Goal: Information Seeking & Learning: Compare options

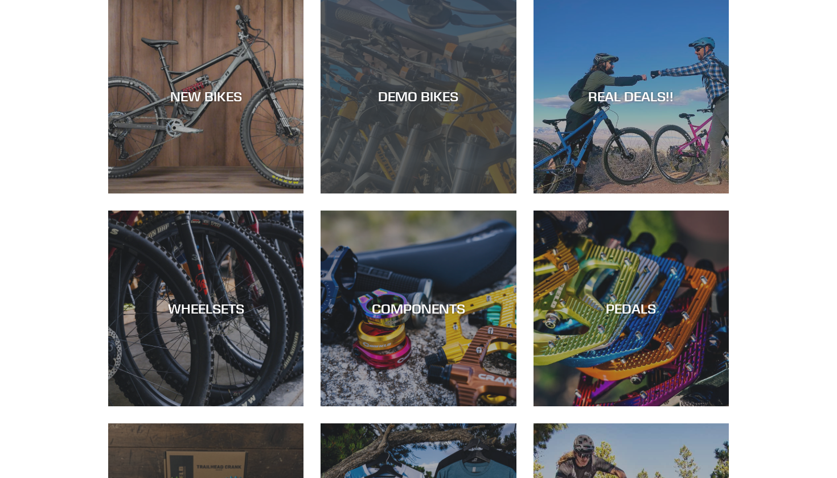
scroll to position [198, 0]
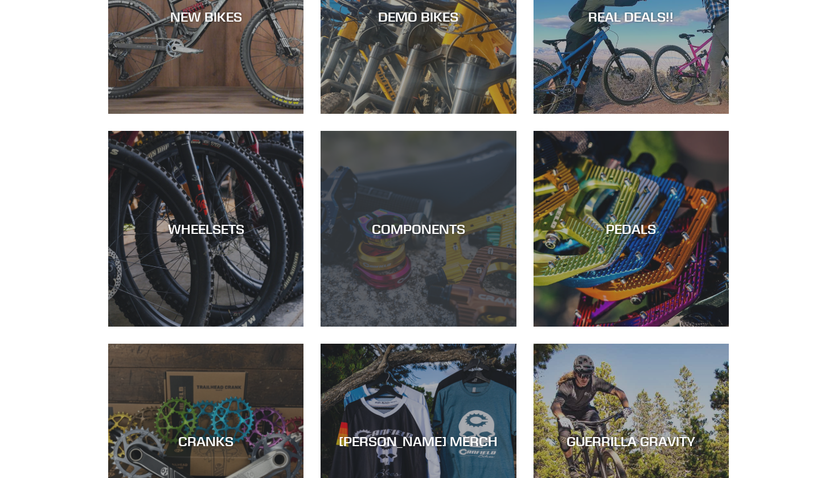
click at [436, 327] on div "COMPONENTS" at bounding box center [418, 327] width 195 height 0
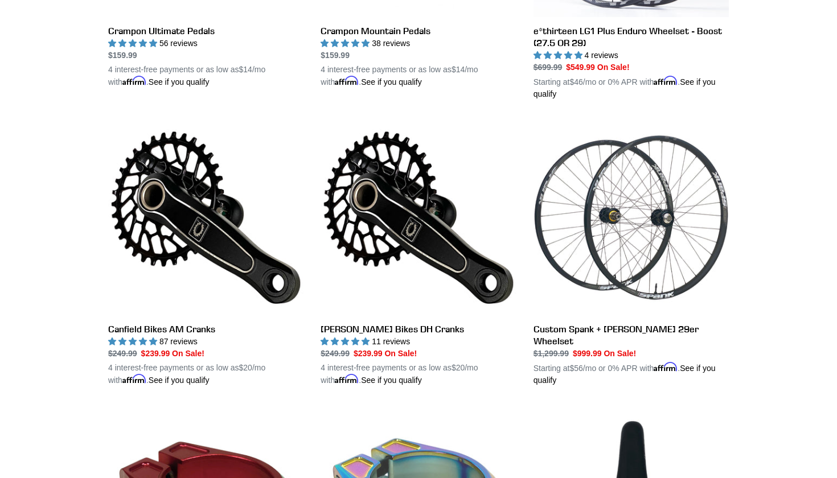
scroll to position [577, 0]
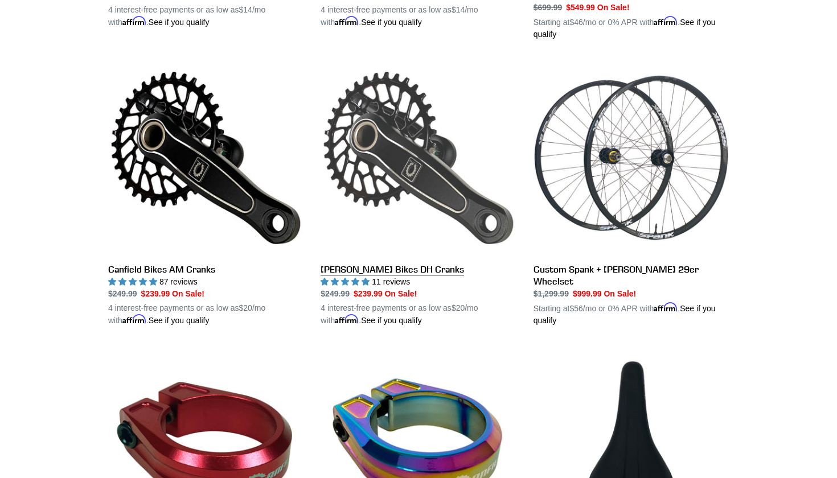
click at [408, 169] on link "Canfield Bikes DH Cranks" at bounding box center [418, 193] width 195 height 267
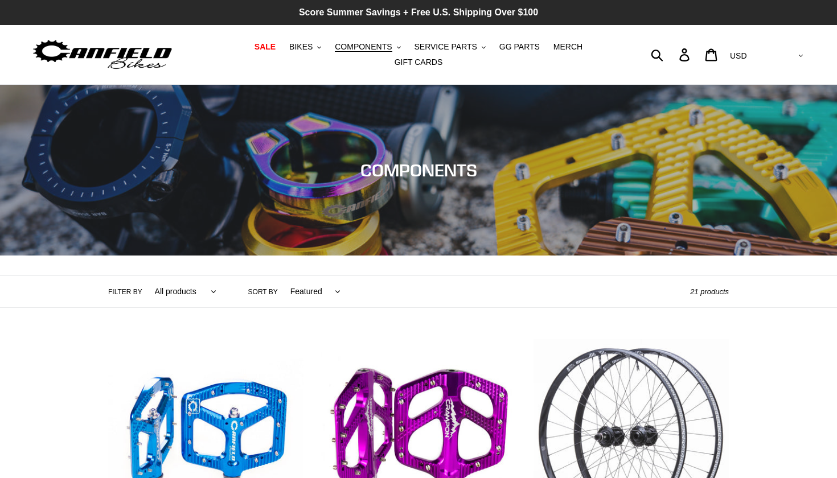
scroll to position [0, 0]
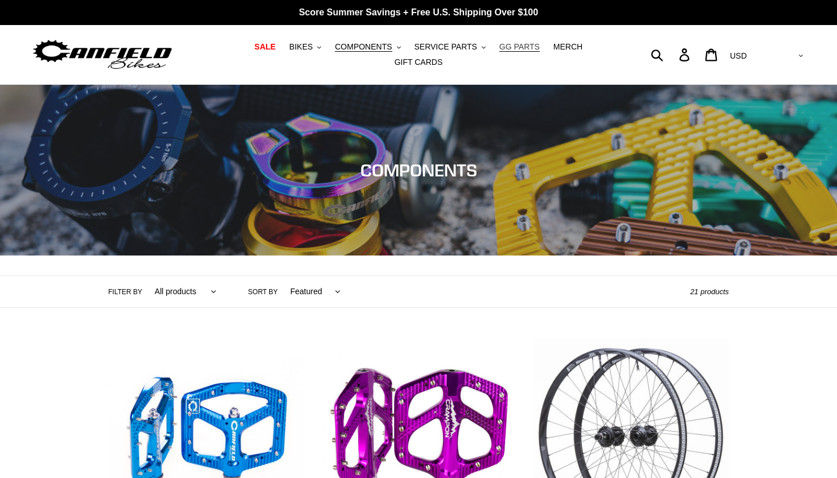
click at [512, 48] on span "GG PARTS" at bounding box center [519, 47] width 40 height 10
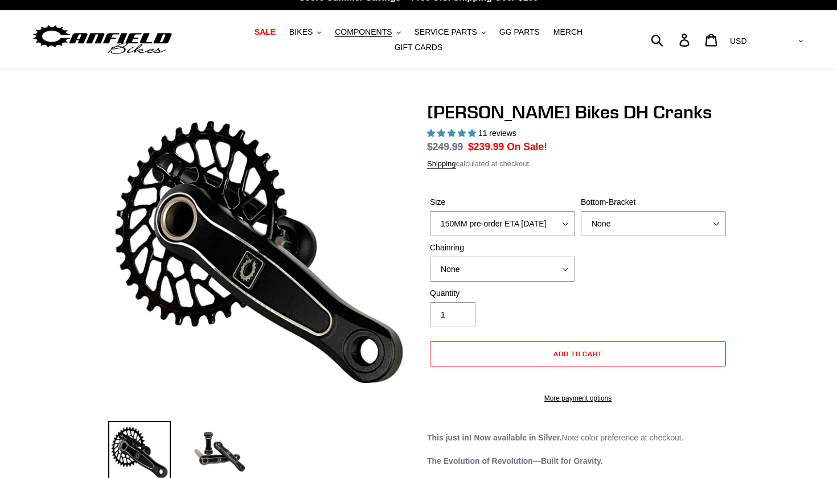
select select "highest-rating"
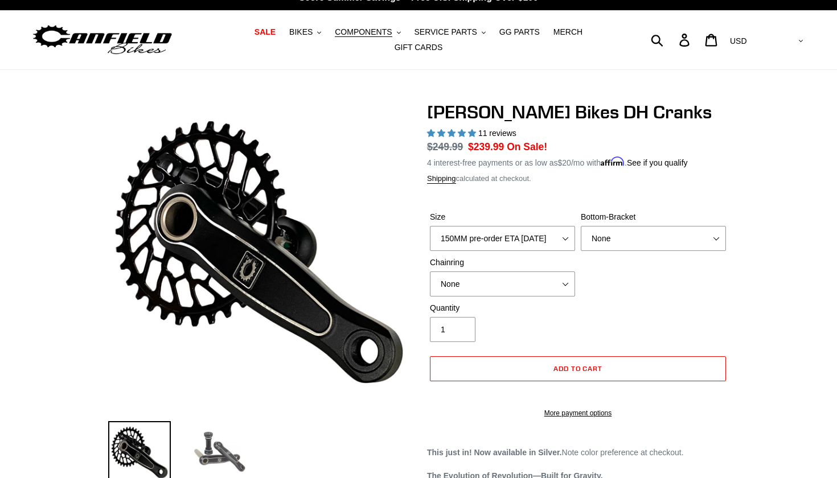
click at [223, 462] on img at bounding box center [219, 452] width 63 height 63
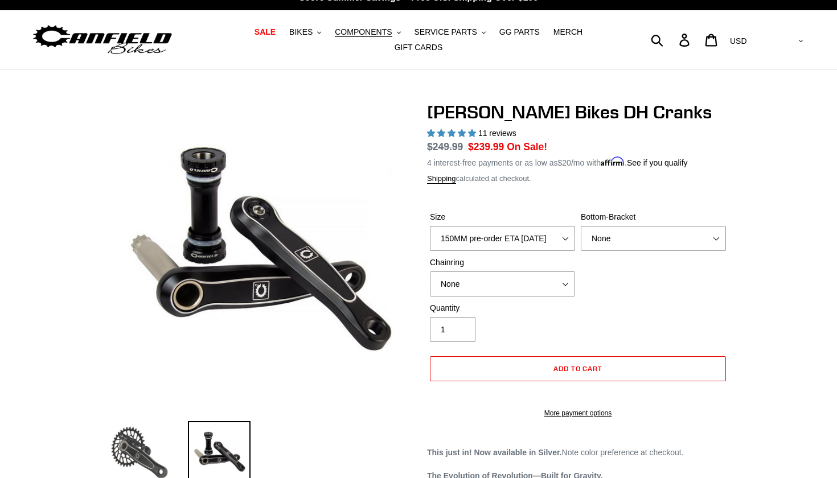
click at [136, 437] on img at bounding box center [139, 452] width 63 height 63
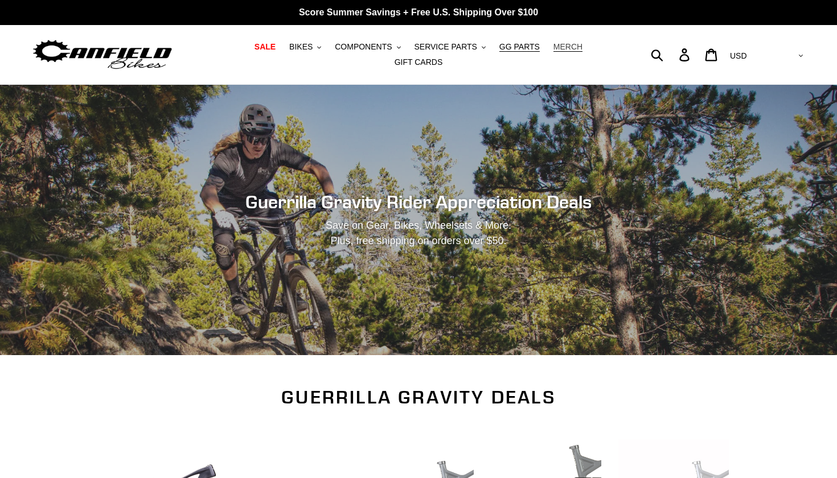
click at [560, 47] on span "MERCH" at bounding box center [568, 47] width 29 height 10
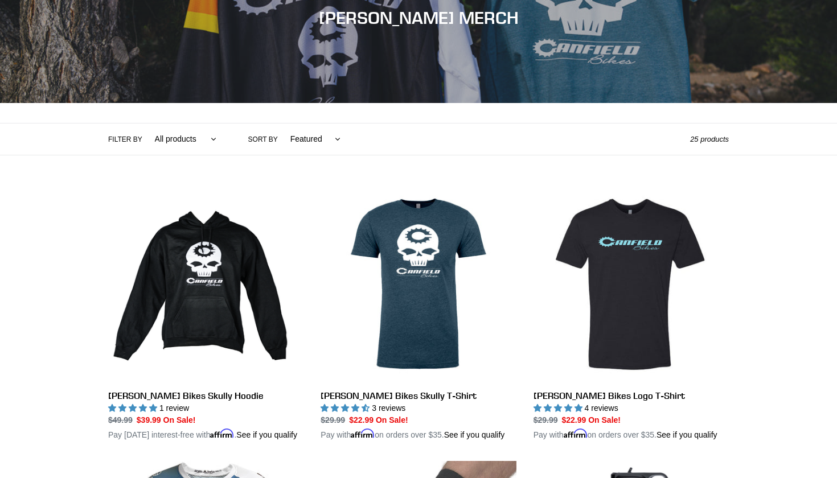
scroll to position [116, 0]
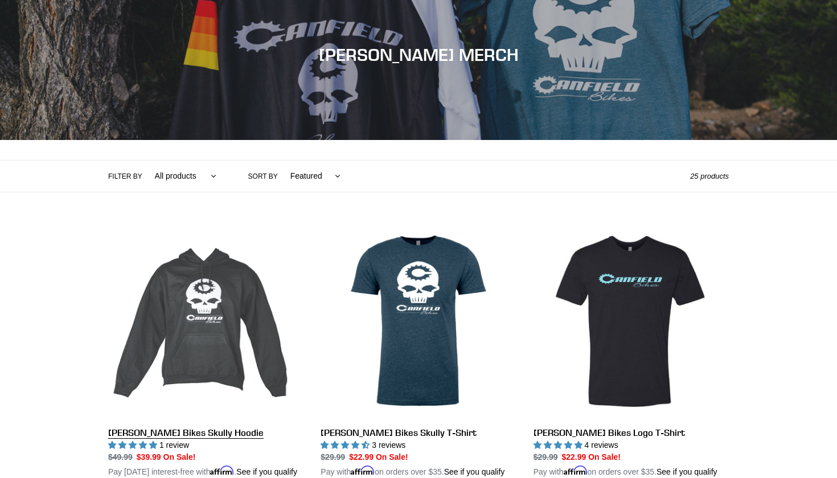
click at [200, 310] on link "Canfield Bikes Skully Hoodie" at bounding box center [205, 351] width 195 height 255
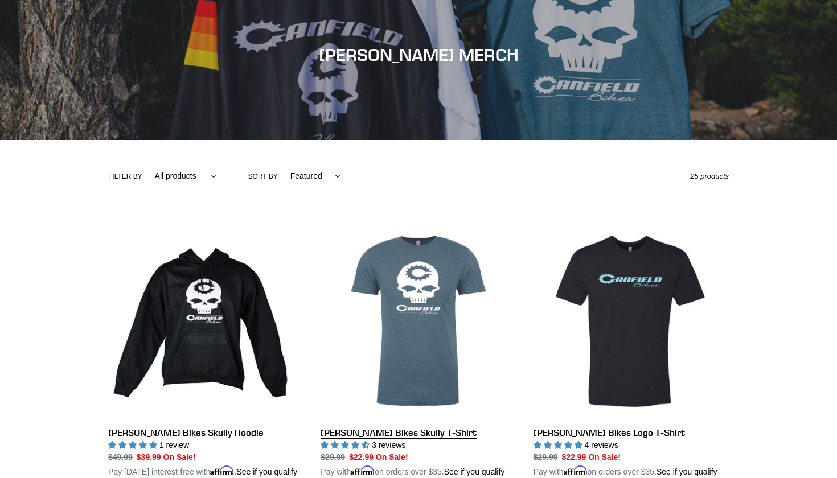
click at [394, 310] on link "[PERSON_NAME] Bikes Skully T-Shirt" at bounding box center [418, 351] width 195 height 255
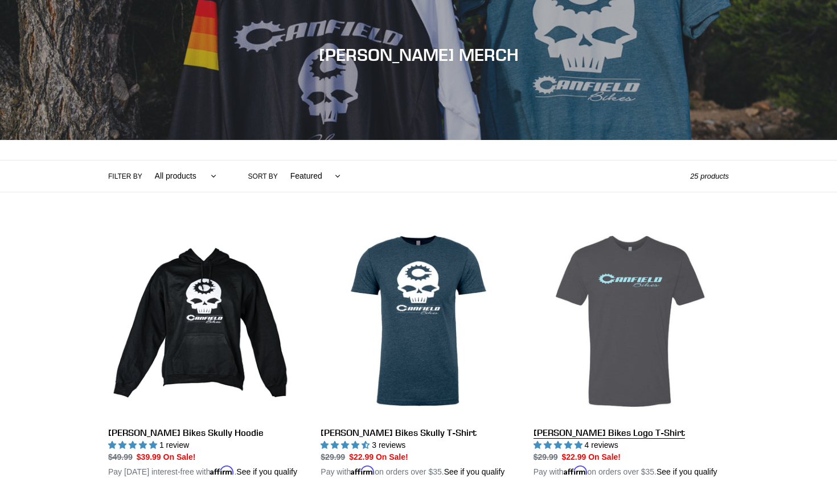
click at [592, 331] on link "[PERSON_NAME] Bikes Logo T-Shirt" at bounding box center [631, 351] width 195 height 255
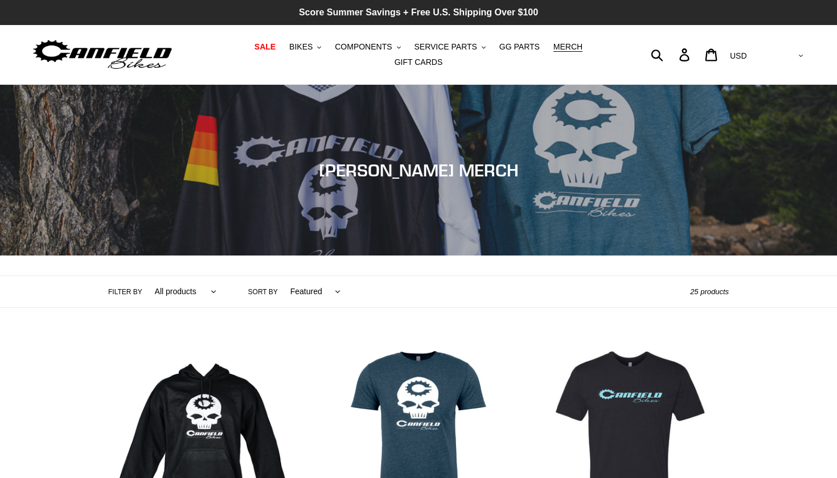
scroll to position [0, 0]
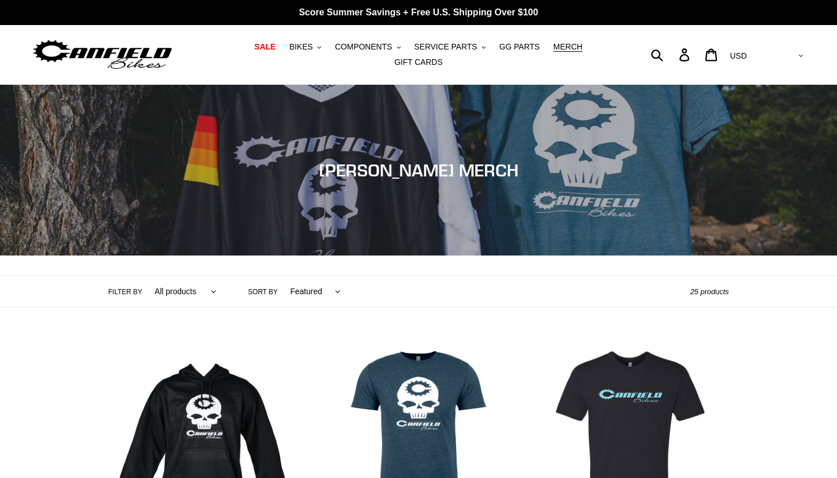
click at [309, 38] on nav "SALE BIKES .cls-1{fill:#231f20} SHOP ALL BIKES SHOP DEMO BIKES - On SALE Now! J…" at bounding box center [418, 54] width 387 height 59
click at [308, 45] on span "BIKES" at bounding box center [300, 47] width 23 height 10
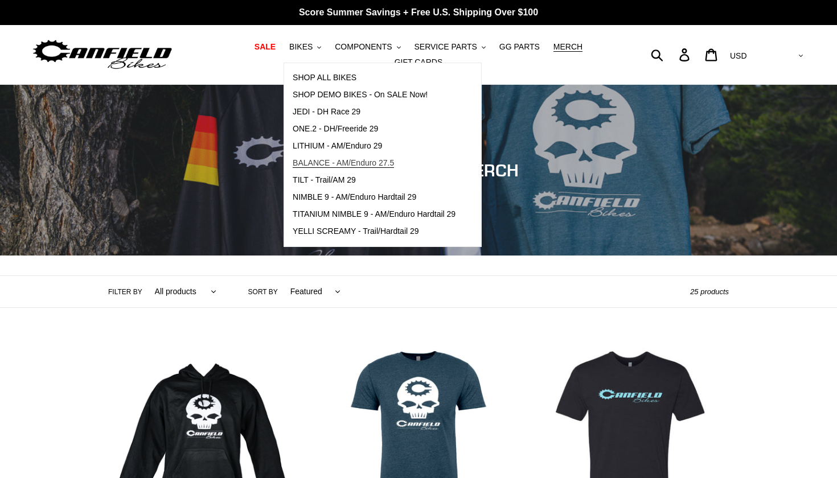
click at [335, 165] on span "BALANCE - AM/Enduro 27.5" at bounding box center [343, 163] width 101 height 10
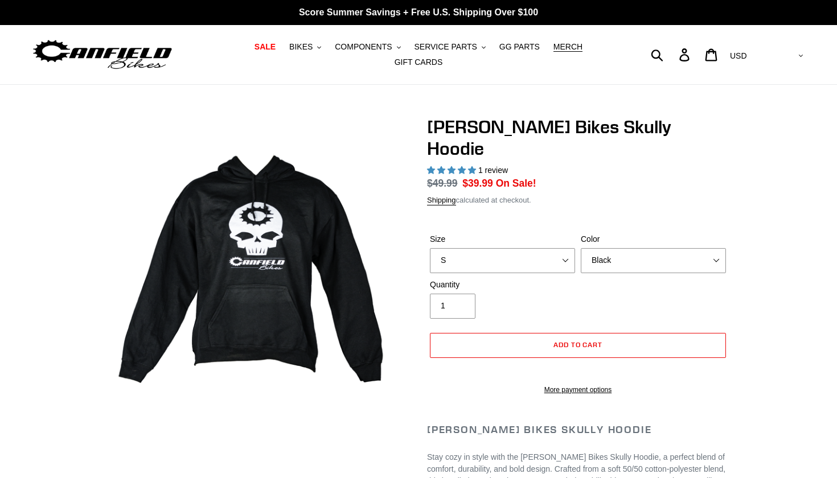
select select "highest-rating"
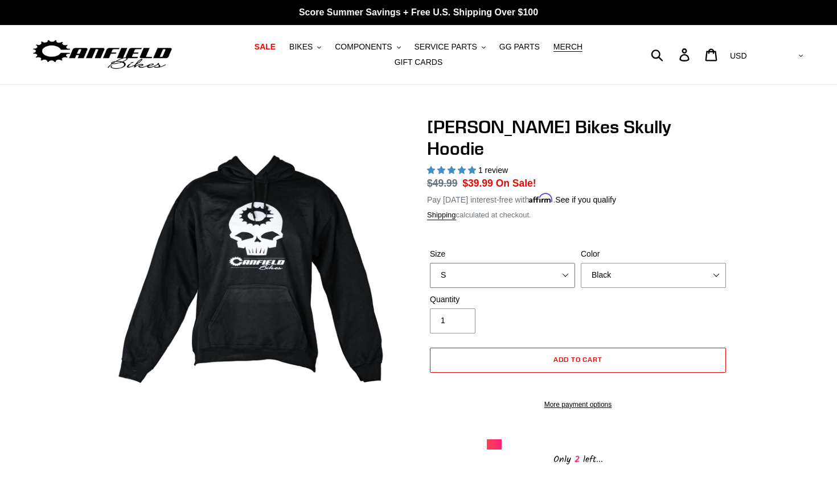
select select "L pre-order ETA 9.20.25"
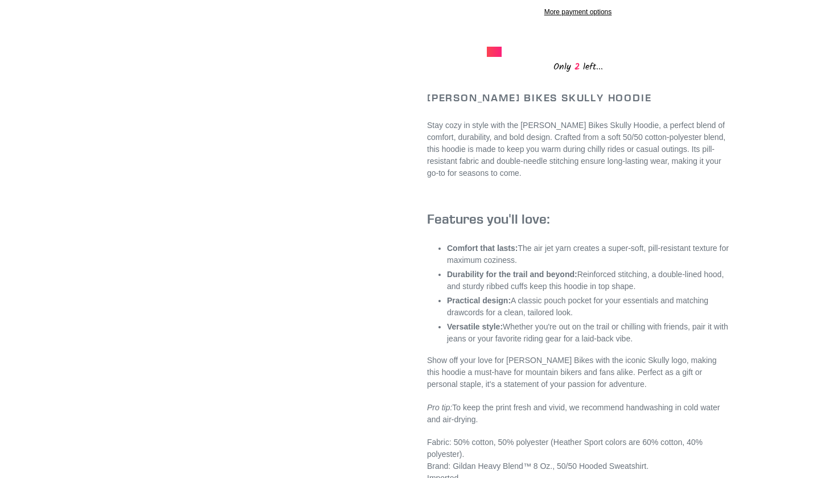
scroll to position [394, 0]
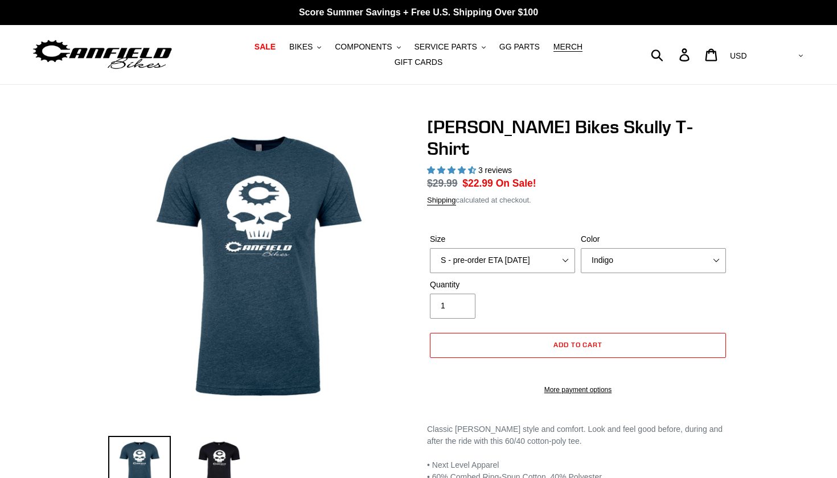
select select "highest-rating"
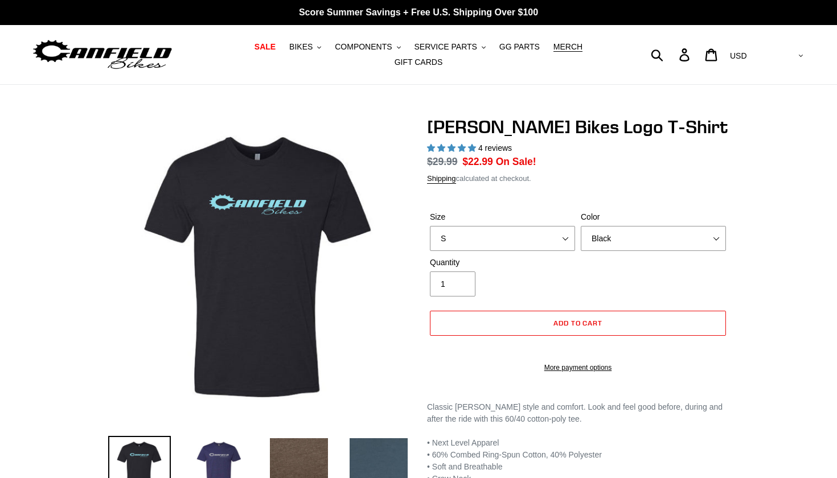
select select "highest-rating"
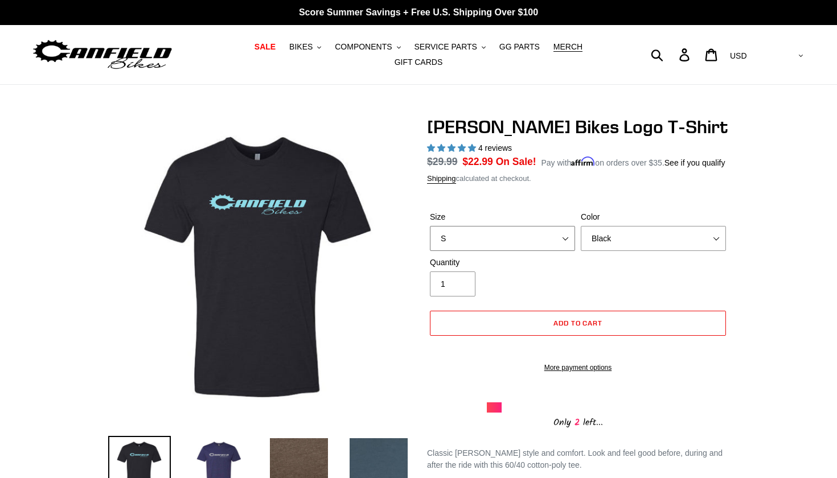
select select "L pre-order ETA [DATE]"
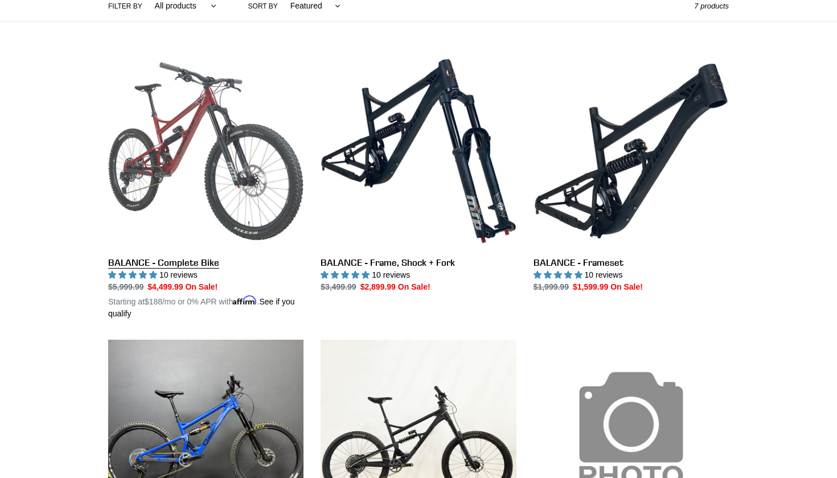
click at [212, 137] on link "BALANCE - Complete Bike" at bounding box center [205, 187] width 195 height 267
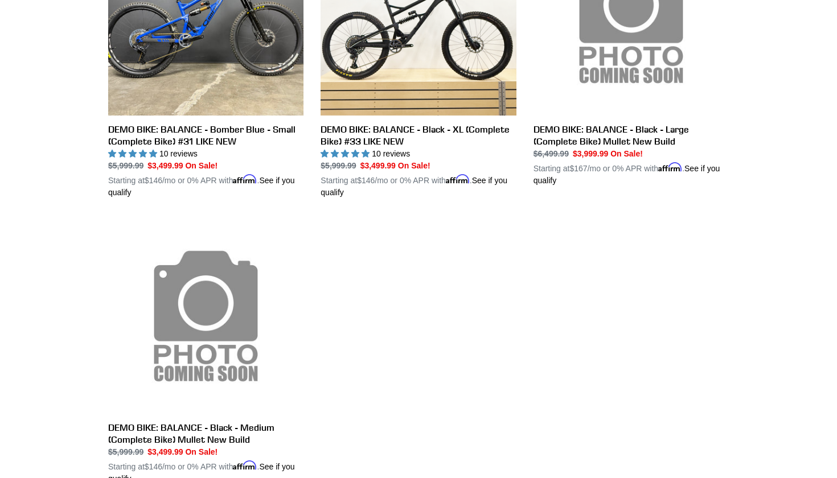
scroll to position [706, 0]
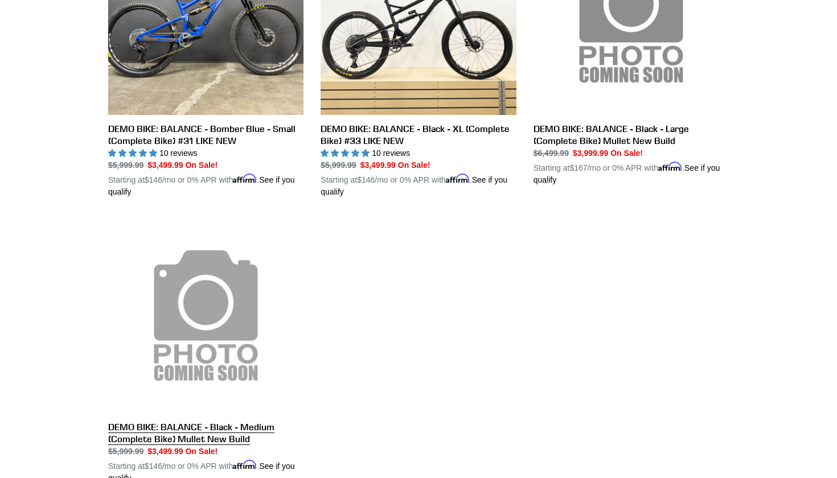
click at [227, 336] on link "DEMO BIKE: BALANCE - Black - Medium (Complete Bike) Mullet New Build" at bounding box center [205, 351] width 195 height 267
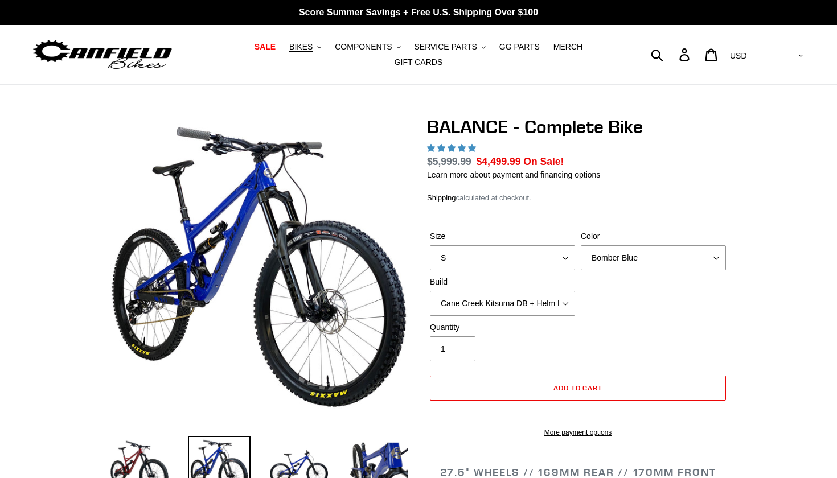
select select "highest-rating"
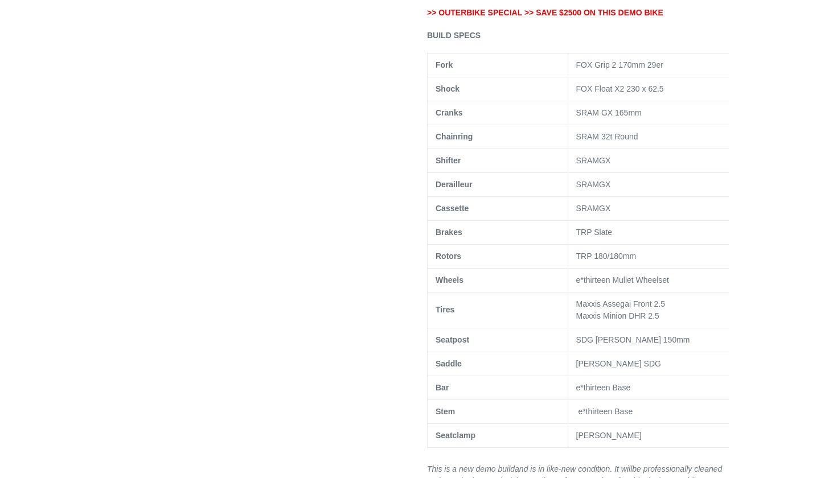
scroll to position [598, 0]
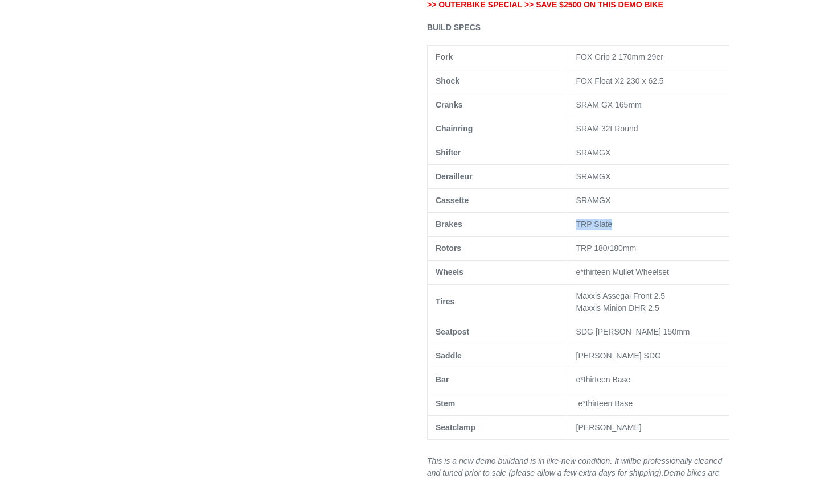
drag, startPoint x: 614, startPoint y: 238, endPoint x: 573, endPoint y: 238, distance: 41.0
click at [573, 236] on td "TRP Slate" at bounding box center [653, 224] width 171 height 24
copy td "TRP Slate"
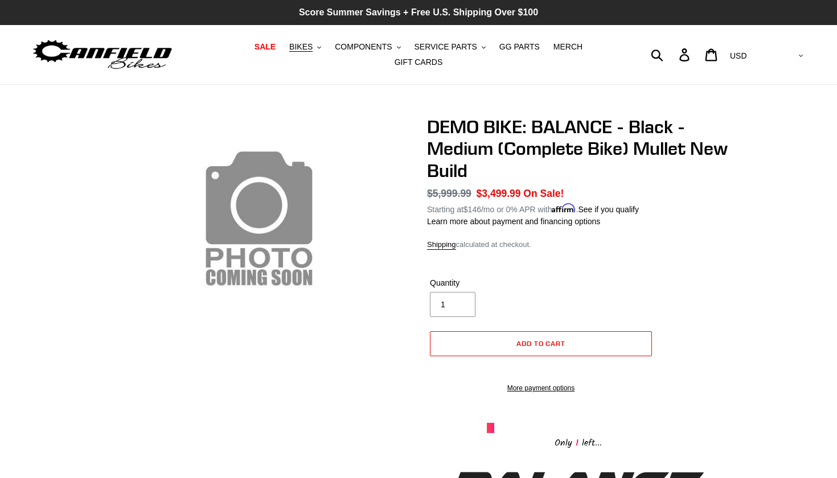
scroll to position [0, 0]
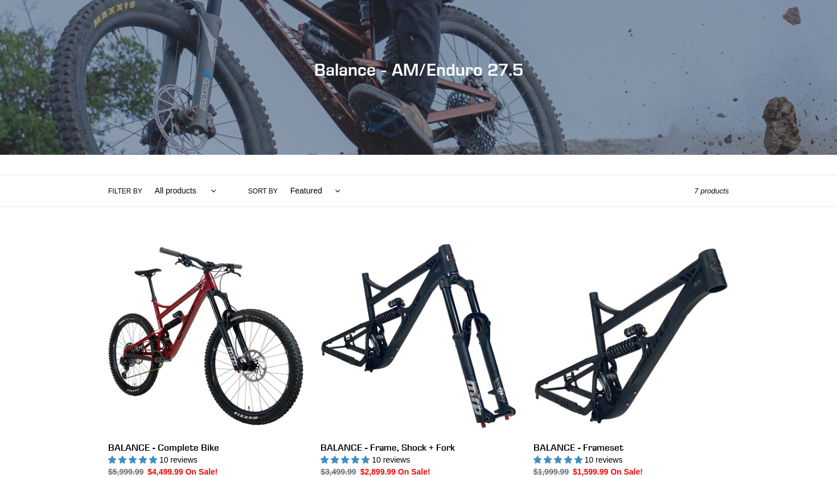
scroll to position [44, 0]
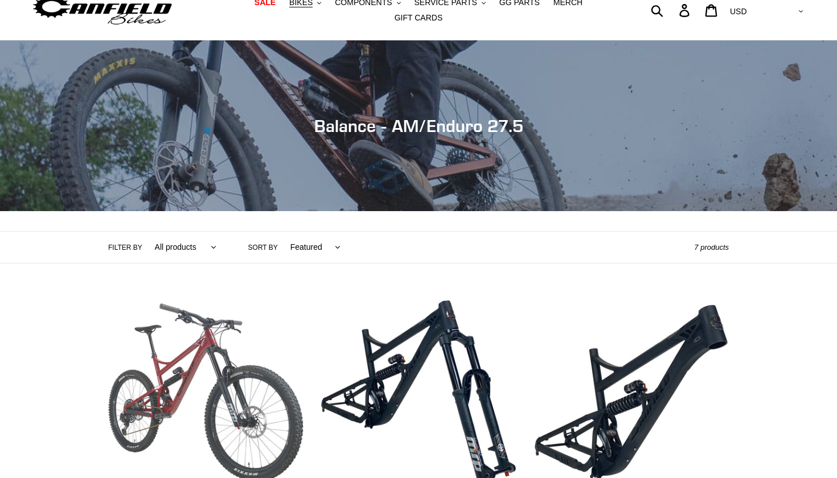
click at [212, 367] on link "BALANCE - Complete Bike" at bounding box center [205, 428] width 195 height 267
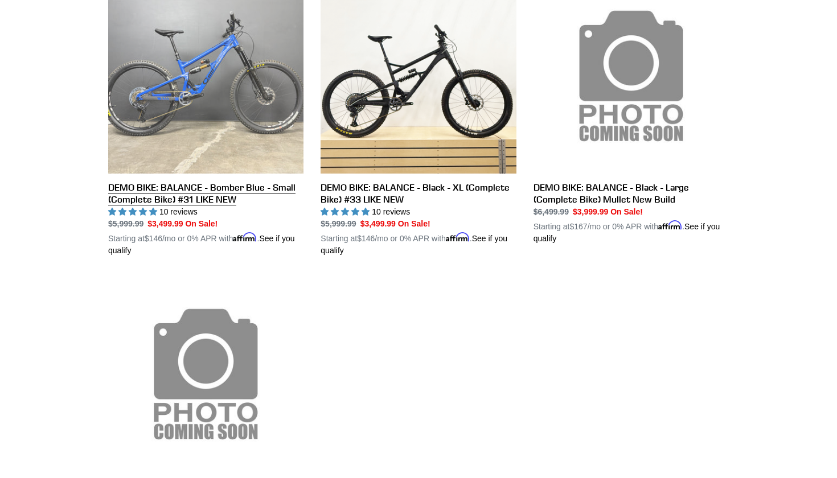
scroll to position [646, 0]
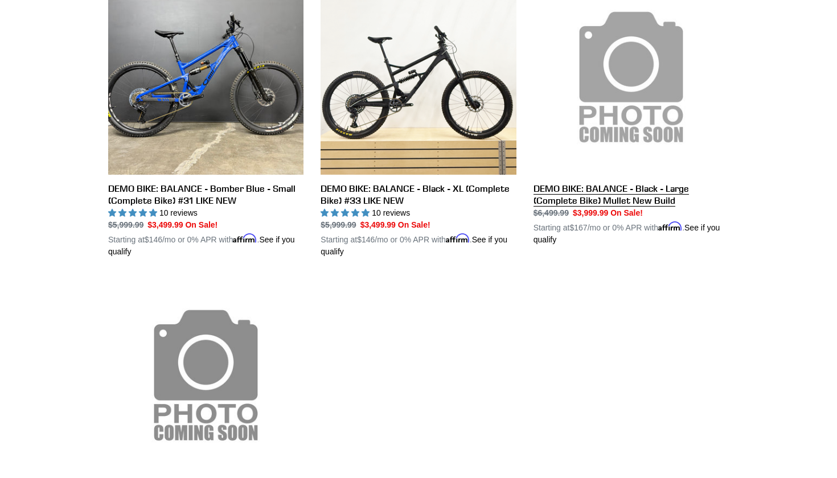
click at [572, 92] on link "DEMO BIKE: BALANCE - Black - Large (Complete Bike) Mullet New Build" at bounding box center [631, 112] width 195 height 267
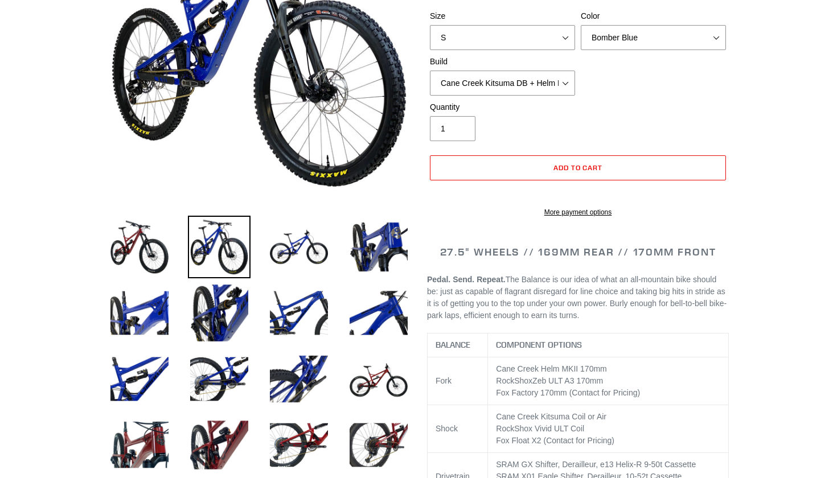
select select "highest-rating"
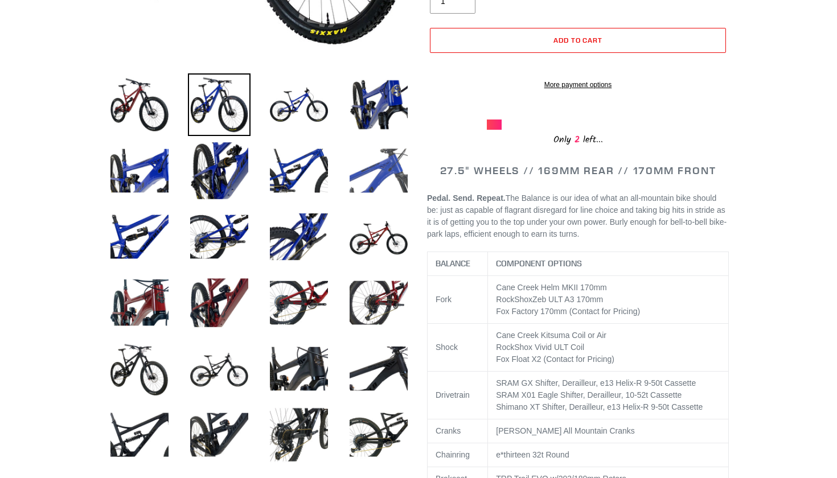
scroll to position [587, 0]
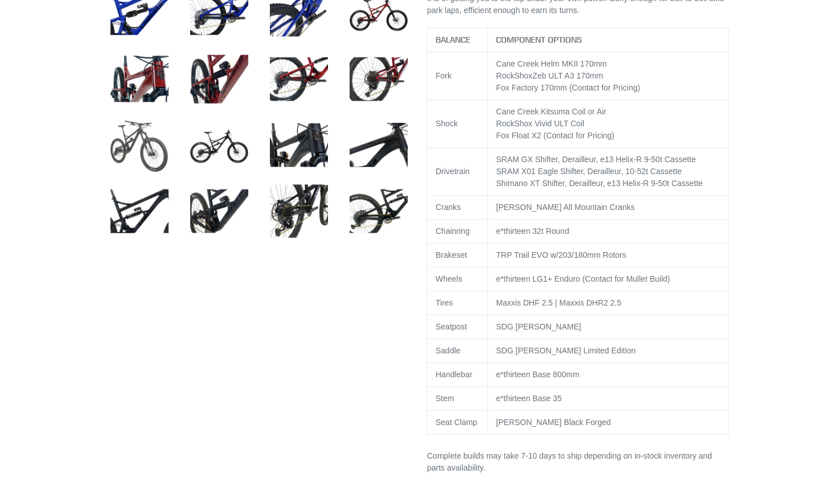
click at [153, 148] on img at bounding box center [139, 145] width 63 height 63
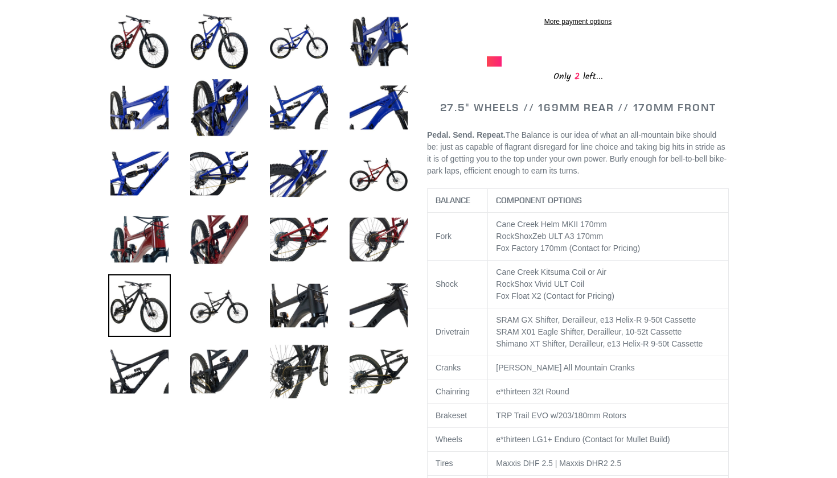
scroll to position [434, 0]
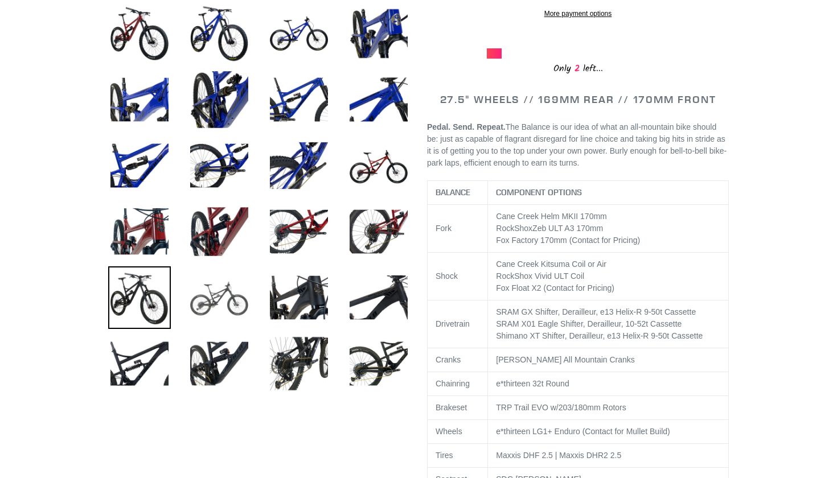
click at [222, 309] on img at bounding box center [219, 298] width 63 height 63
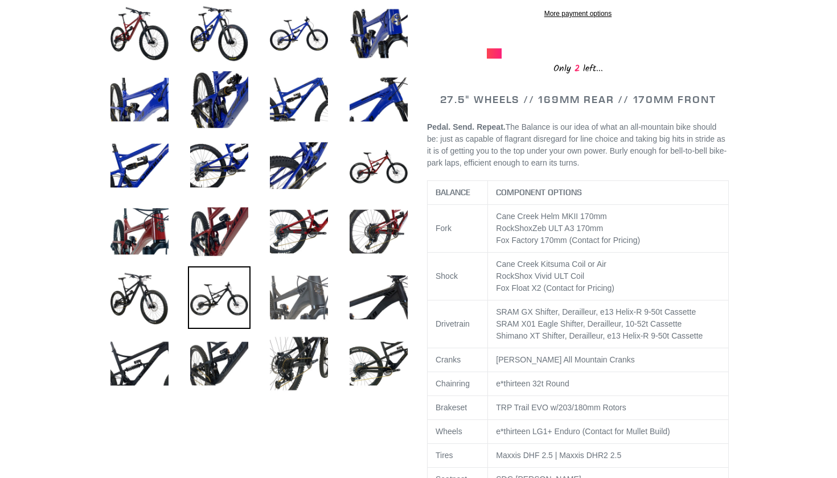
click at [303, 306] on img at bounding box center [299, 298] width 63 height 63
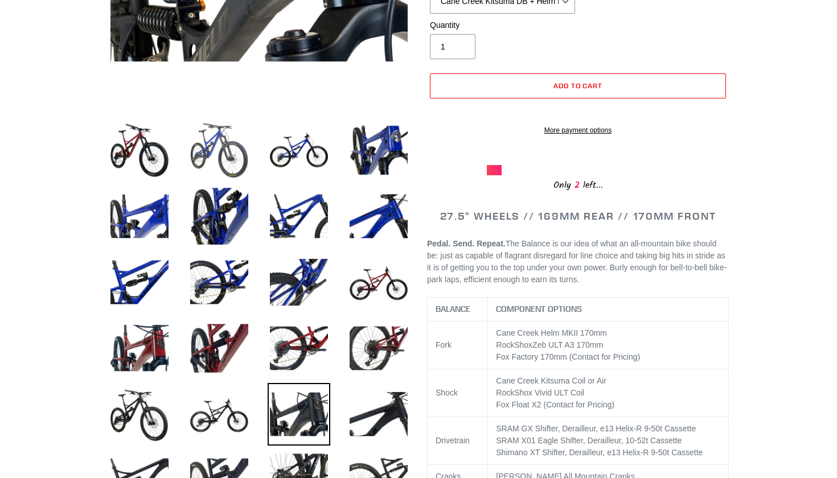
scroll to position [433, 0]
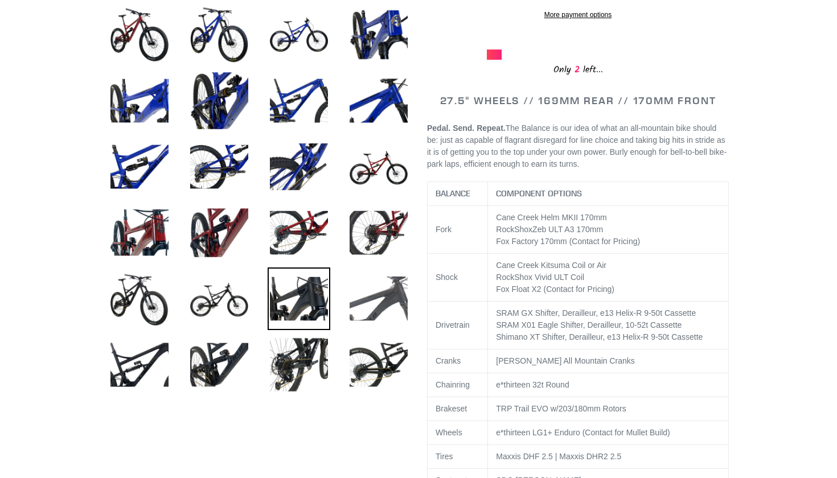
click at [375, 304] on img at bounding box center [378, 299] width 63 height 63
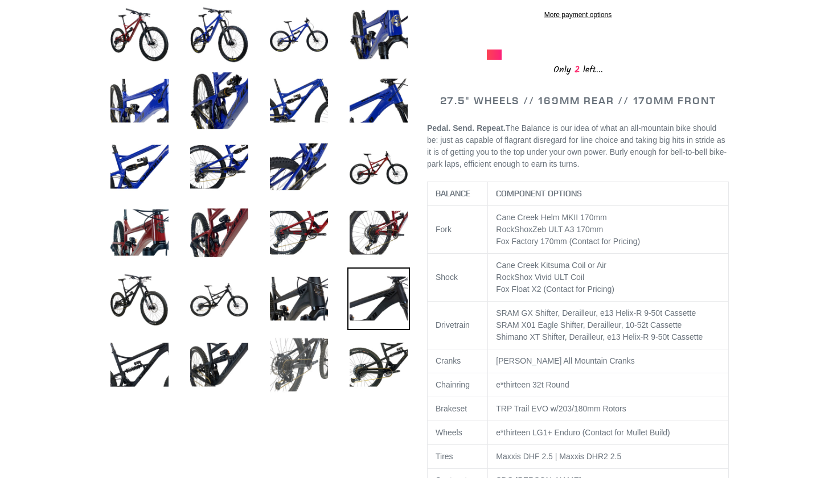
click at [293, 358] on img at bounding box center [299, 365] width 63 height 63
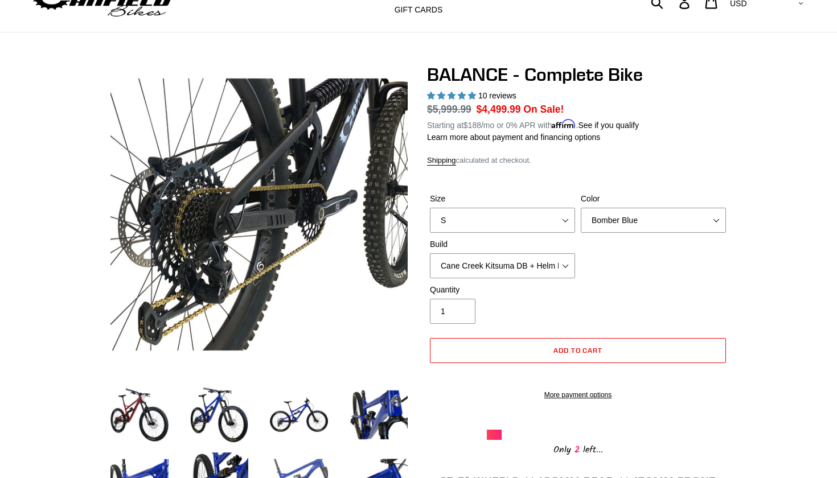
scroll to position [203, 0]
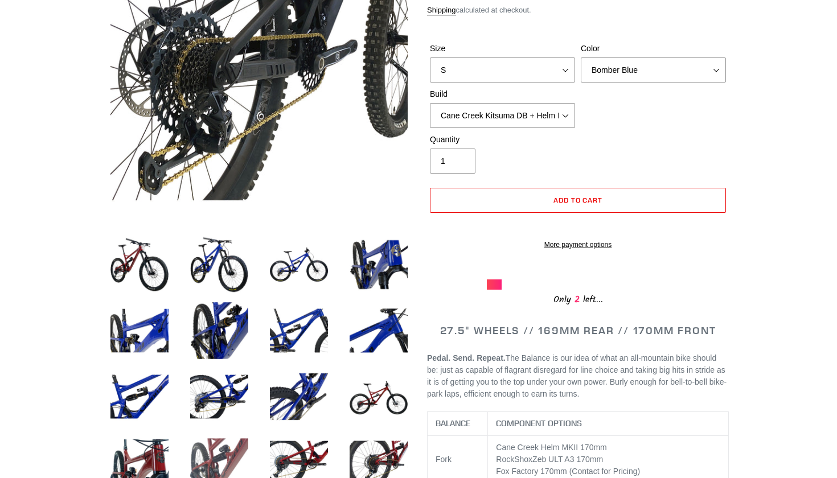
click at [220, 460] on img at bounding box center [219, 463] width 63 height 63
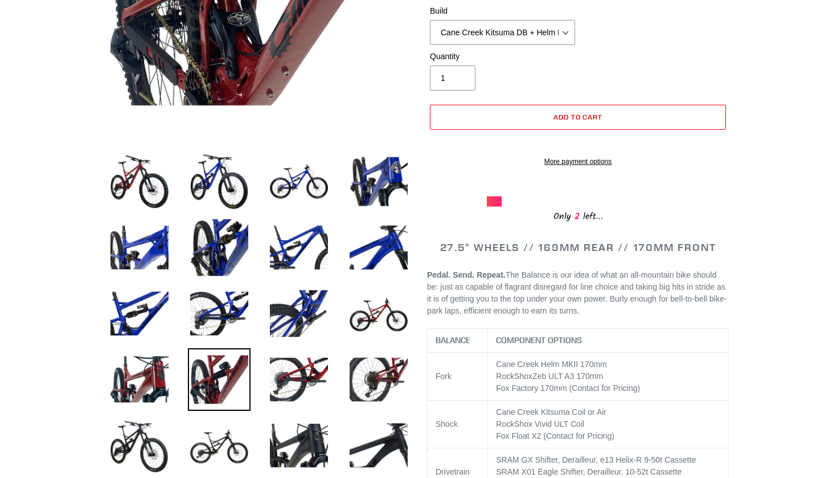
scroll to position [288, 0]
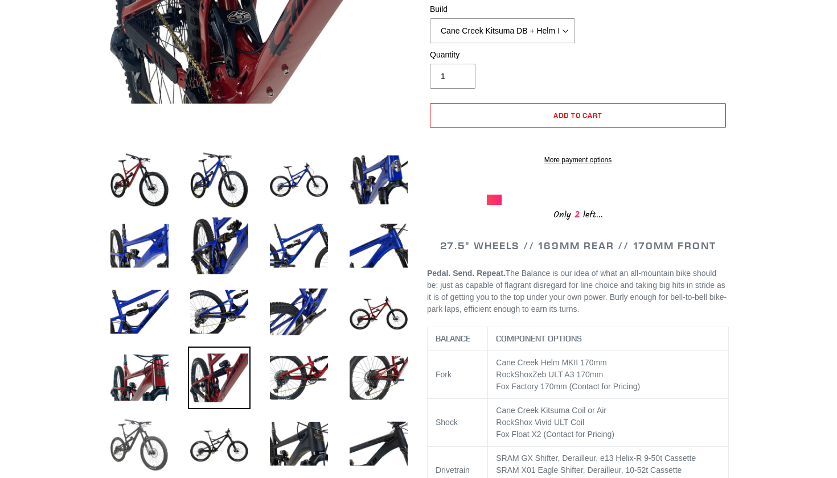
click at [154, 460] on img at bounding box center [139, 444] width 63 height 63
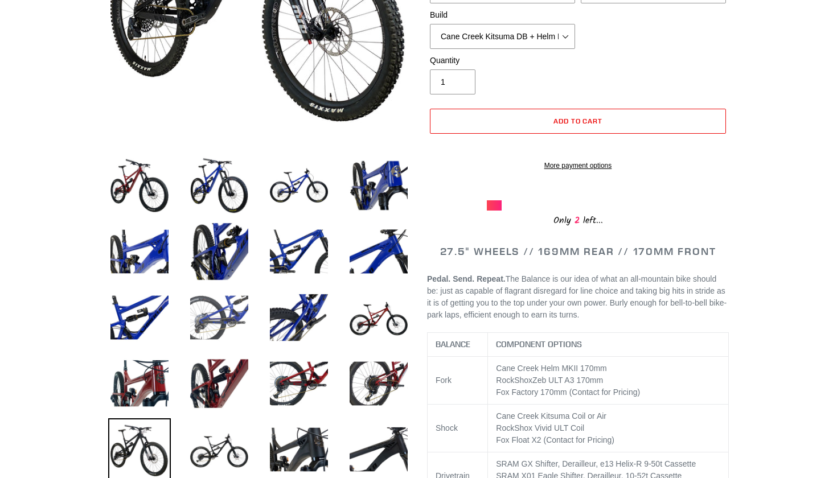
scroll to position [284, 0]
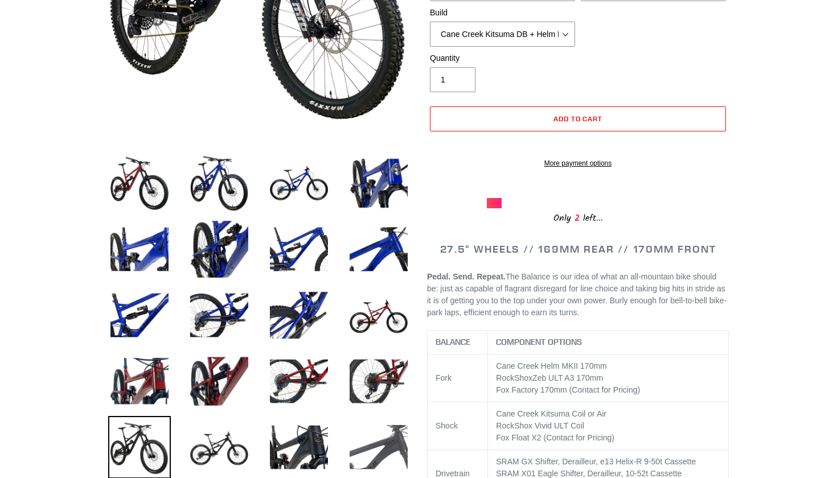
click at [376, 445] on img at bounding box center [378, 447] width 63 height 63
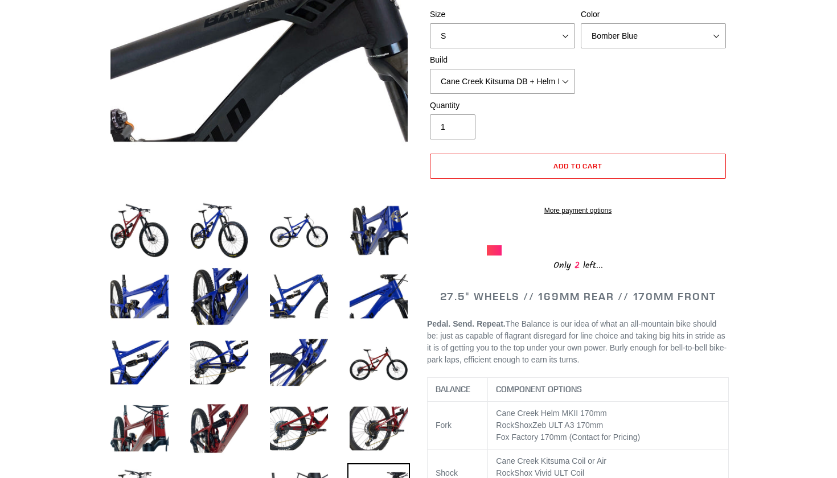
scroll to position [302, 0]
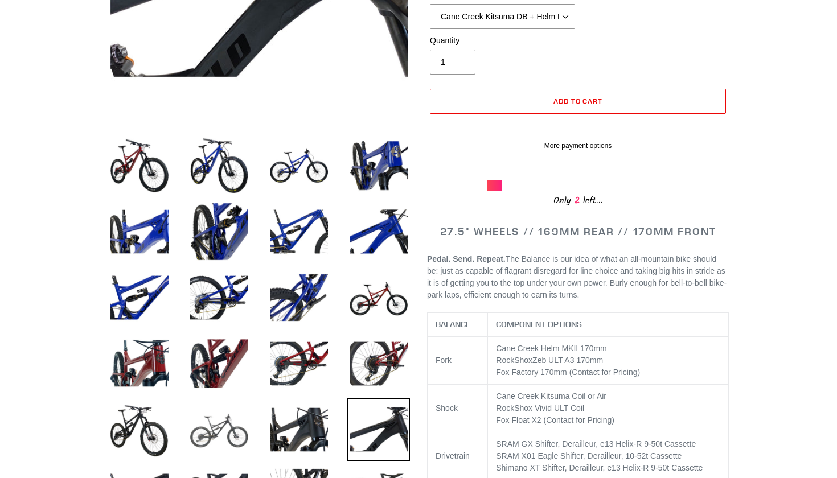
click at [239, 413] on img at bounding box center [219, 430] width 63 height 63
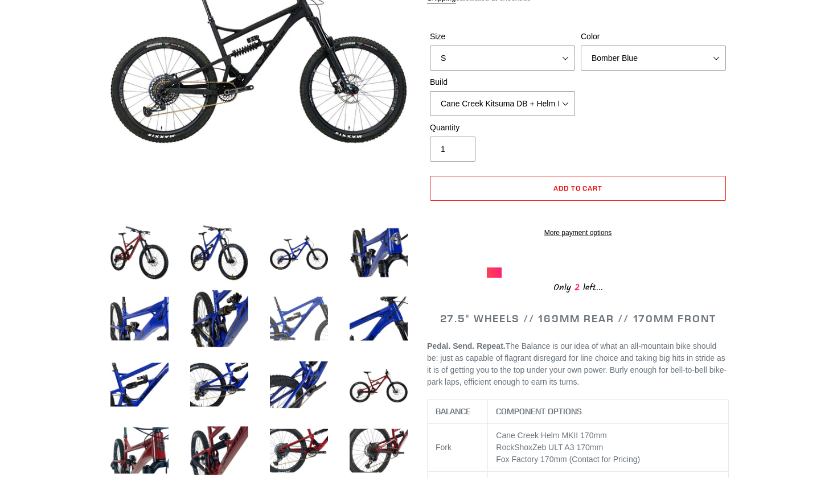
scroll to position [216, 0]
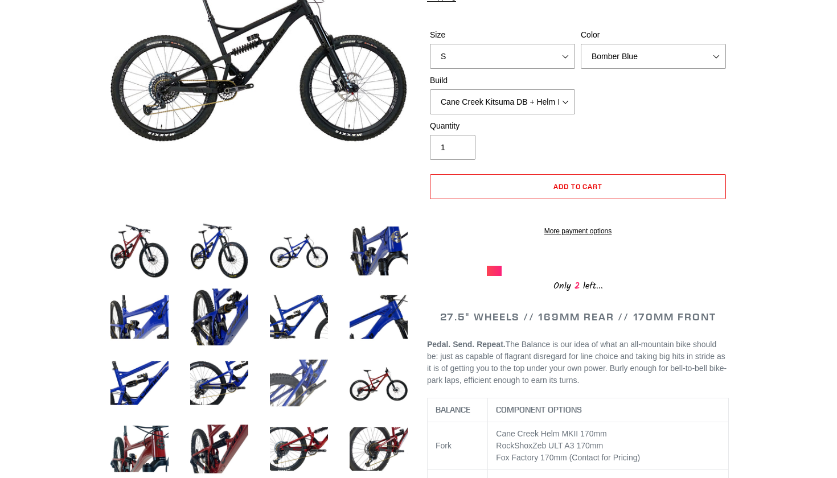
click at [330, 372] on img at bounding box center [299, 383] width 63 height 63
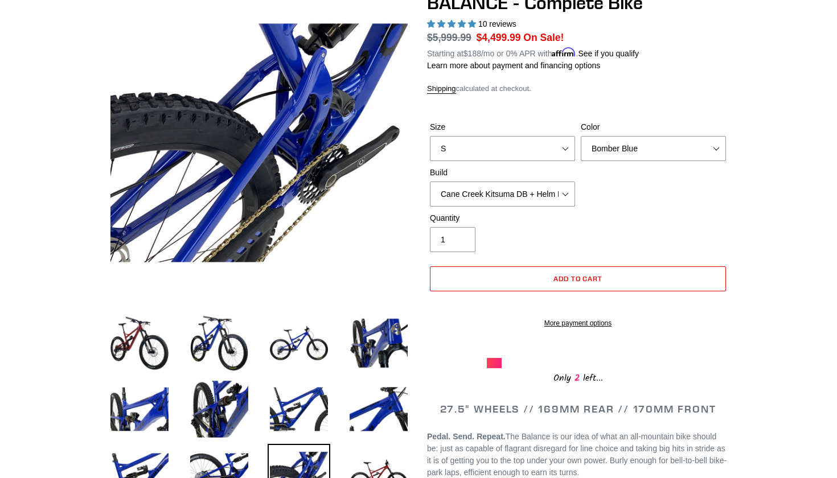
scroll to position [120, 0]
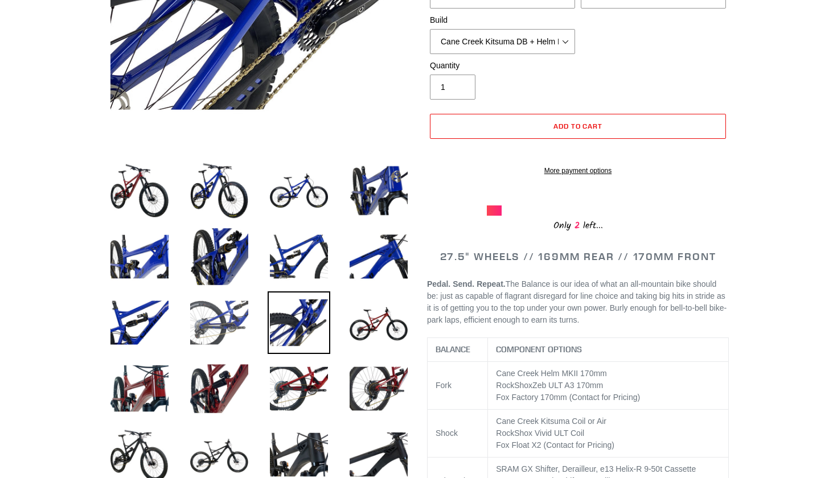
click at [208, 325] on img at bounding box center [219, 323] width 63 height 63
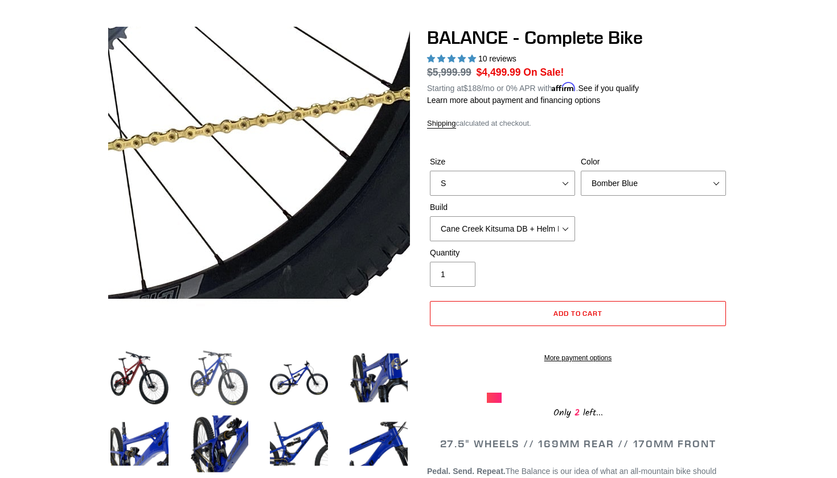
scroll to position [96, 0]
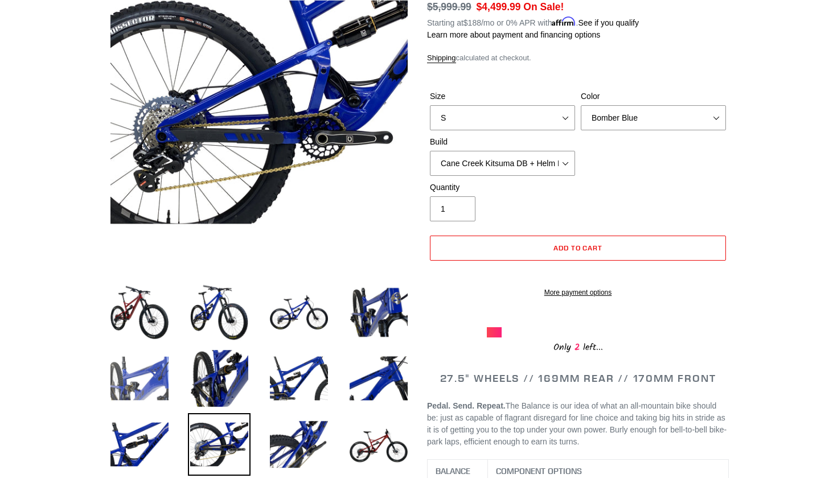
click at [153, 444] on img at bounding box center [139, 444] width 63 height 63
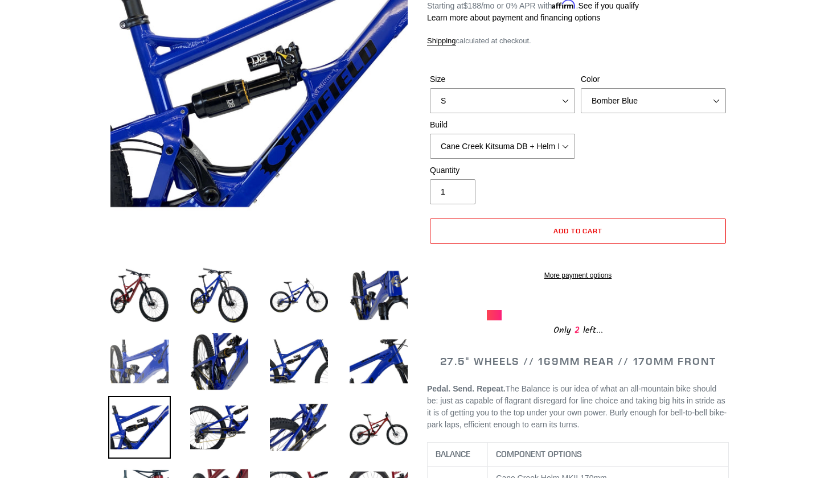
scroll to position [177, 0]
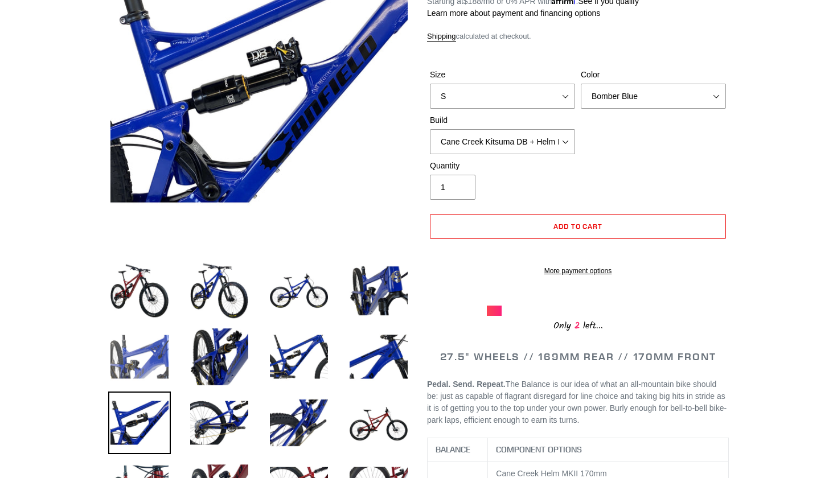
click at [138, 357] on img at bounding box center [139, 357] width 63 height 63
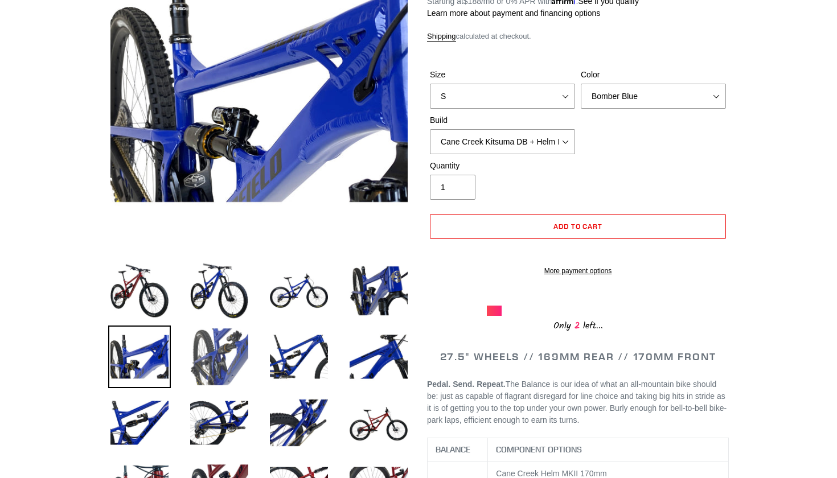
click at [206, 347] on img at bounding box center [219, 357] width 63 height 63
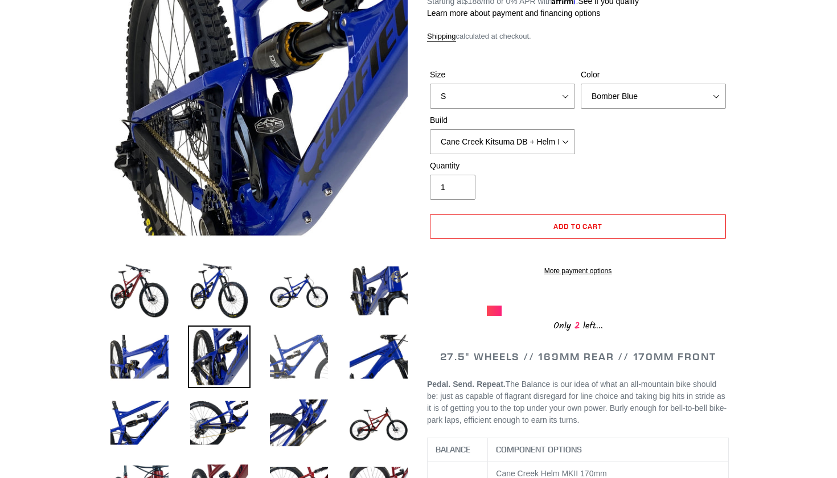
click at [286, 353] on img at bounding box center [299, 357] width 63 height 63
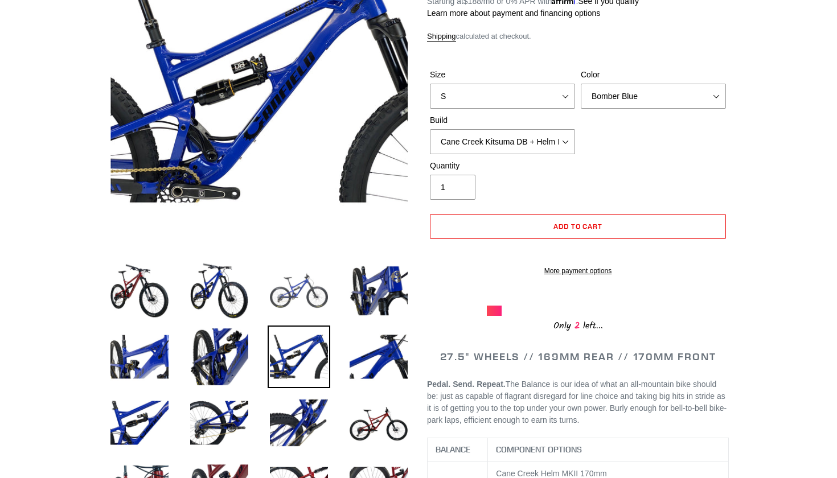
click at [295, 306] on img at bounding box center [299, 291] width 63 height 63
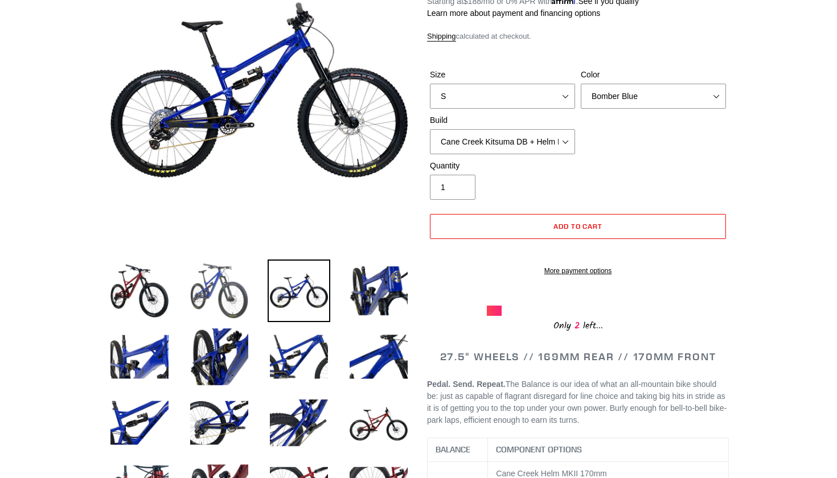
click at [216, 298] on img at bounding box center [219, 291] width 63 height 63
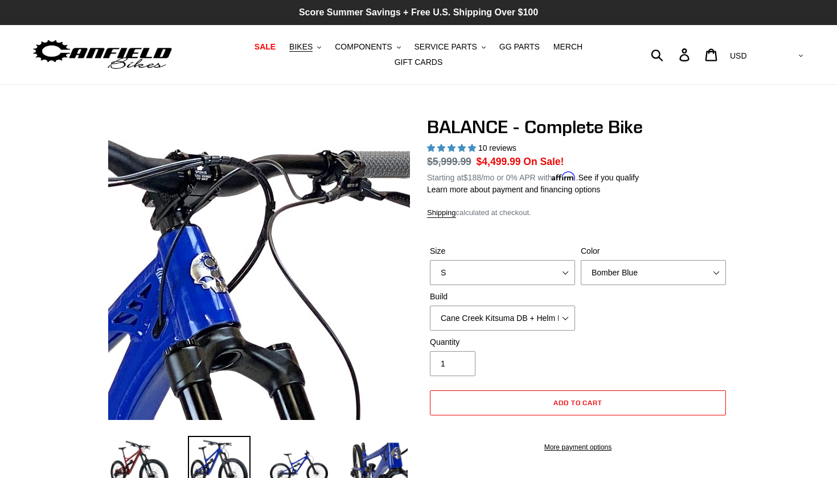
scroll to position [0, 0]
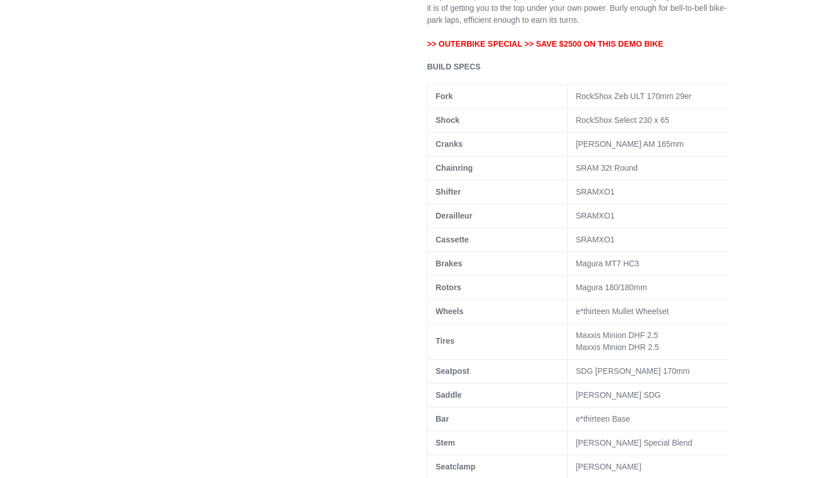
scroll to position [502, 0]
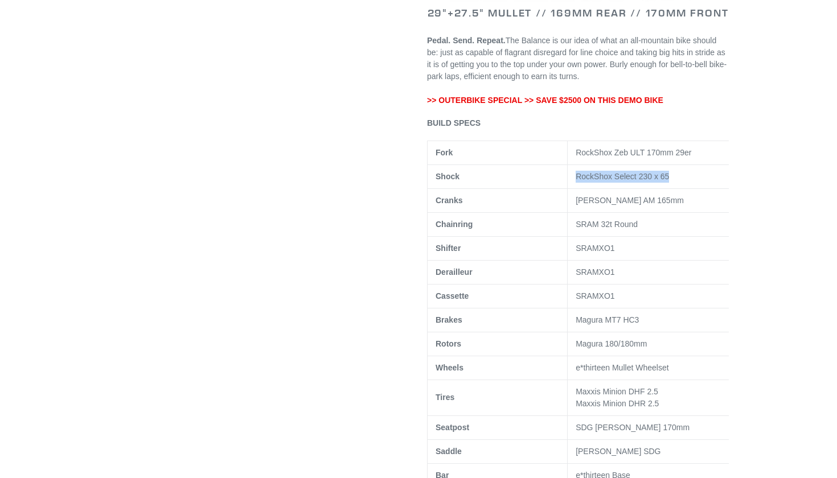
drag, startPoint x: 572, startPoint y: 188, endPoint x: 671, endPoint y: 190, distance: 99.1
click at [671, 189] on td "RockShox Select 230 x 65" at bounding box center [653, 177] width 171 height 24
copy span "RockShox Select 230 x 65"
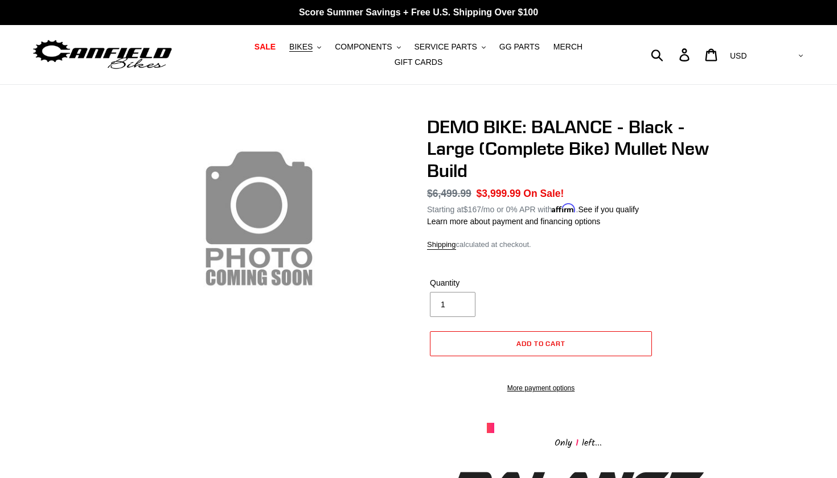
scroll to position [0, 0]
click at [317, 47] on button "BIKES .cls-1{fill:#231f20}" at bounding box center [305, 46] width 43 height 15
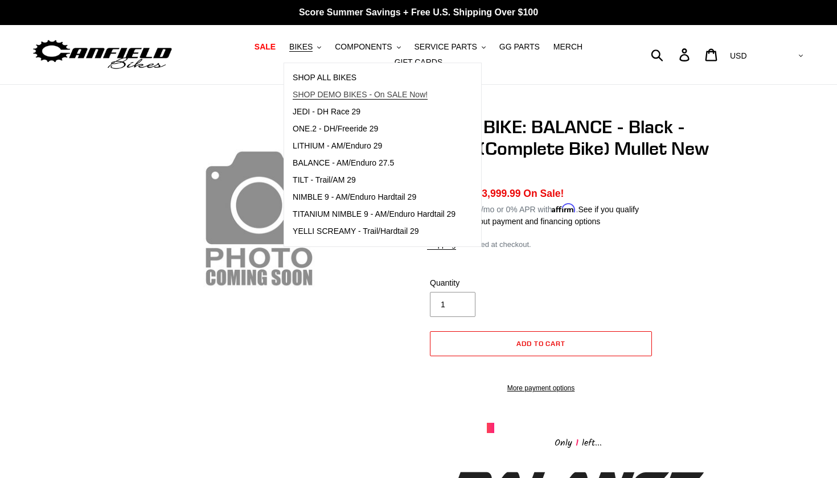
click at [339, 93] on span "SHOP DEMO BIKES - On SALE Now!" at bounding box center [360, 95] width 135 height 10
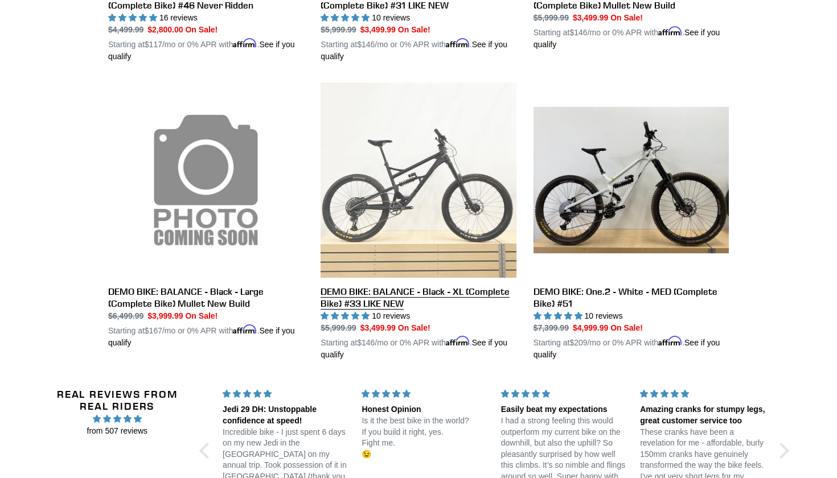
scroll to position [822, 0]
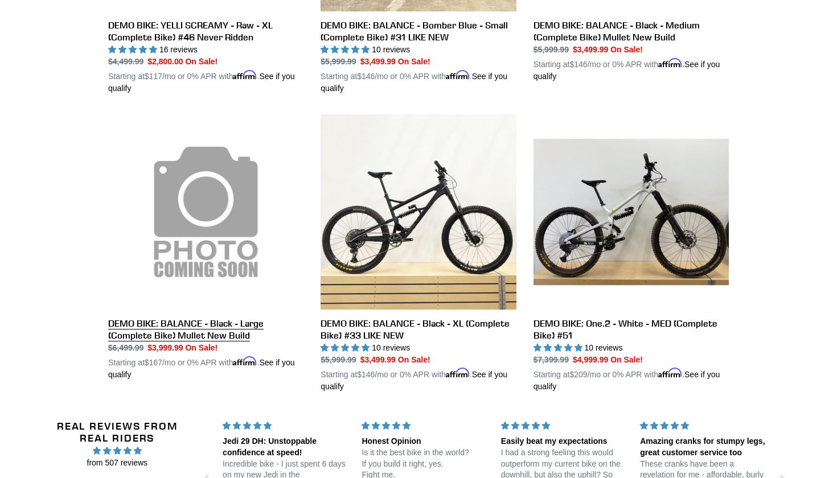
click at [173, 248] on link "DEMO BIKE: BALANCE - Black - Large (Complete Bike) Mullet New Build" at bounding box center [205, 247] width 195 height 267
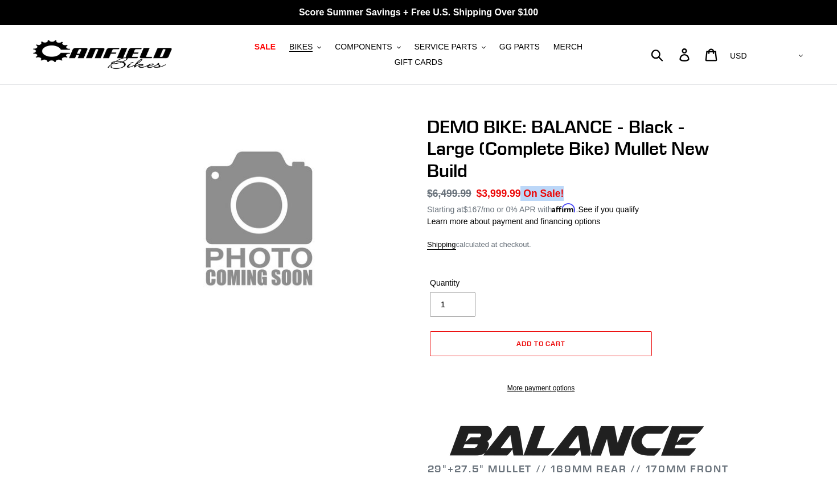
drag, startPoint x: 483, startPoint y: 189, endPoint x: 578, endPoint y: 191, distance: 95.1
click at [578, 191] on dl "Regular price $6,499.99 Sale price $3,999.99 On Sale! Unit price / per Starting…" at bounding box center [578, 201] width 302 height 30
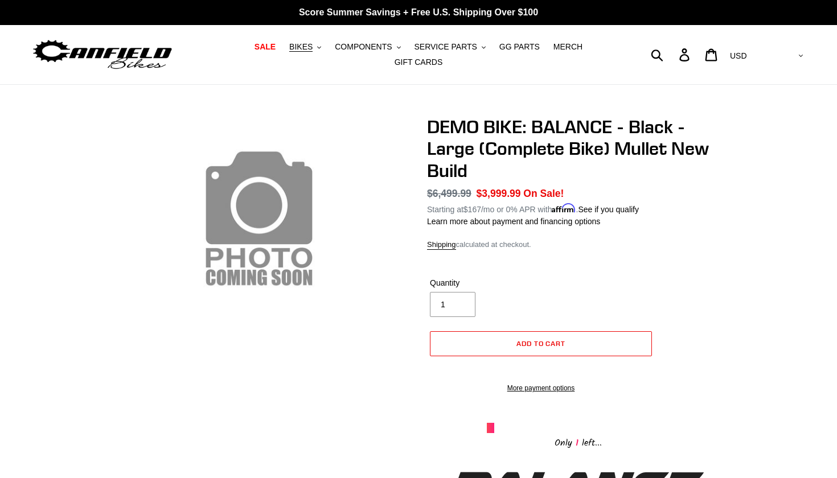
click at [523, 178] on h1 "DEMO BIKE: BALANCE - Black - Large (Complete Bike) Mullet New Build" at bounding box center [578, 148] width 302 height 65
click at [317, 47] on button "BIKES .cls-1{fill:#231f20}" at bounding box center [305, 46] width 43 height 15
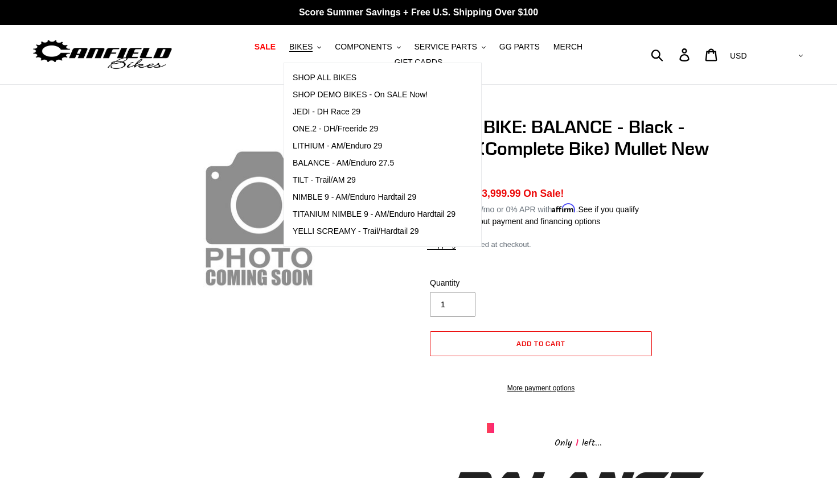
click at [672, 243] on div "Shipping calculated at checkout." at bounding box center [578, 244] width 302 height 11
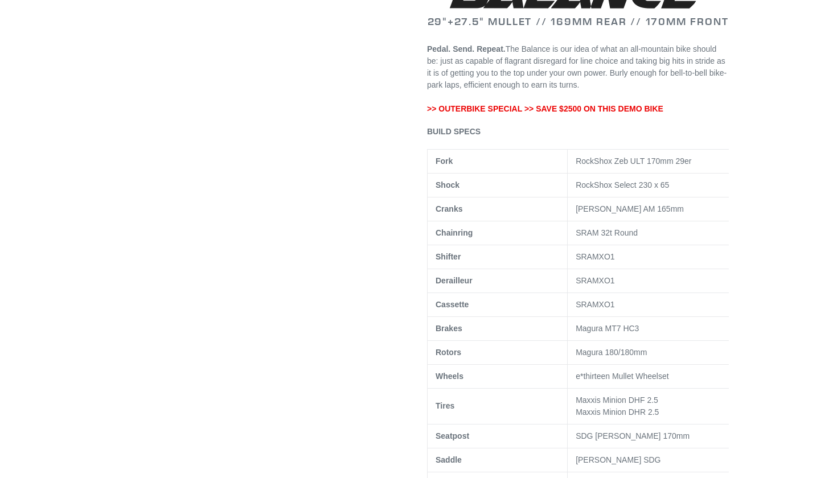
scroll to position [0, 1]
